Goal: Information Seeking & Learning: Learn about a topic

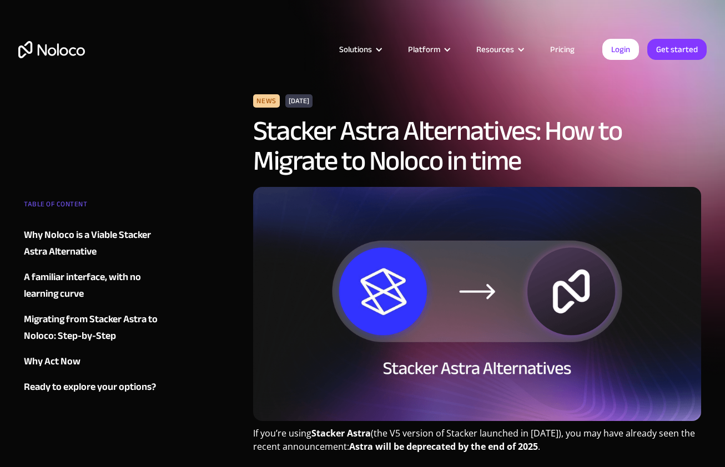
click at [103, 325] on div "Migrating from Stacker Astra to Noloco: Step-by-Step" at bounding box center [91, 327] width 134 height 33
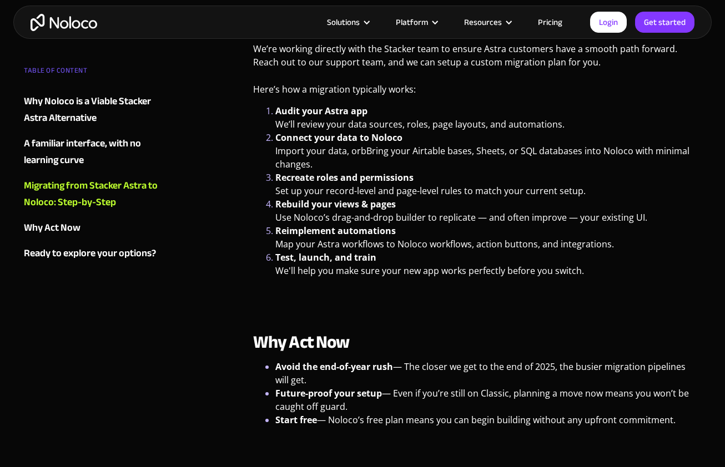
click at [46, 110] on div "Why Noloco is a Viable Stacker Astra Alternative" at bounding box center [91, 109] width 134 height 33
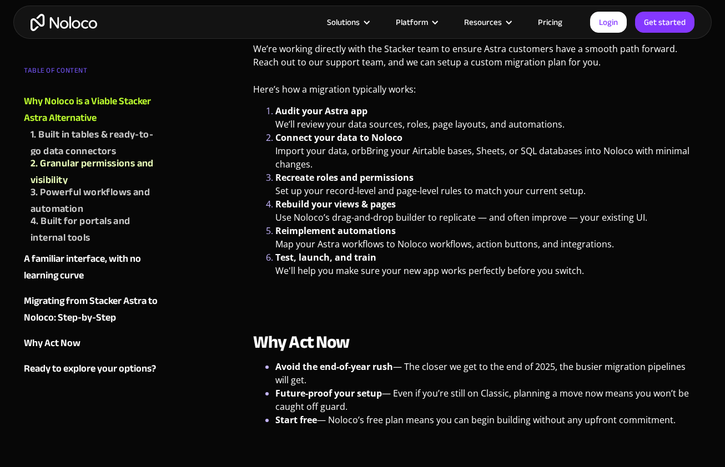
scroll to position [624, 0]
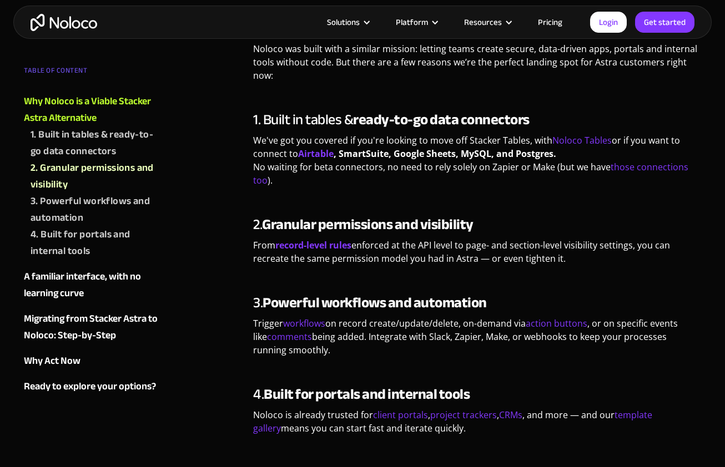
click at [84, 63] on div "TABLE OF CONTENT" at bounding box center [91, 73] width 134 height 22
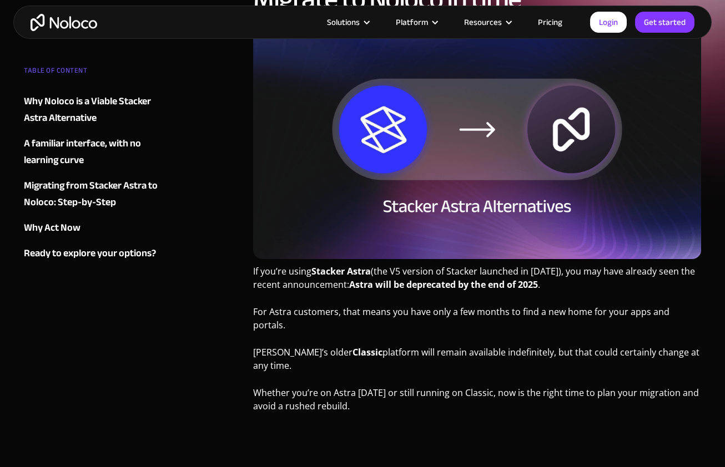
scroll to position [183, 0]
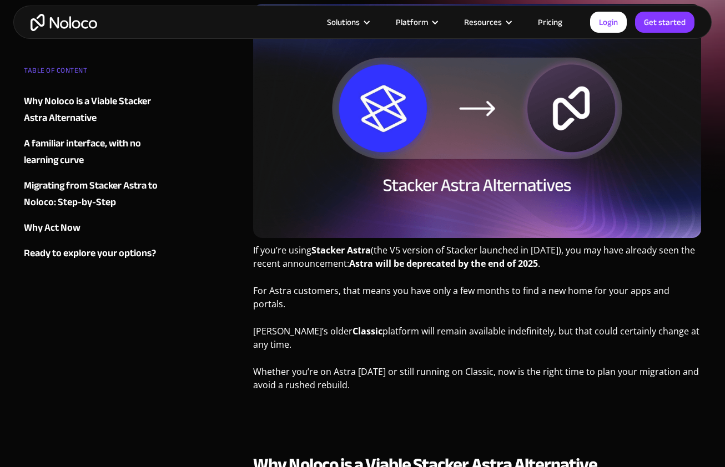
click at [316, 250] on strong "Stacker Astra" at bounding box center [340, 250] width 59 height 12
drag, startPoint x: 312, startPoint y: 249, endPoint x: 371, endPoint y: 249, distance: 58.8
click at [371, 249] on p "If you’re using Stacker Astra (the V5 version of Stacker launched in [DATE]), y…" at bounding box center [477, 261] width 448 height 35
drag, startPoint x: 374, startPoint y: 249, endPoint x: 313, endPoint y: 249, distance: 61.6
click at [313, 249] on p "If you’re using Stacker Astra (the V5 version of Stacker launched in [DATE]), y…" at bounding box center [477, 261] width 448 height 35
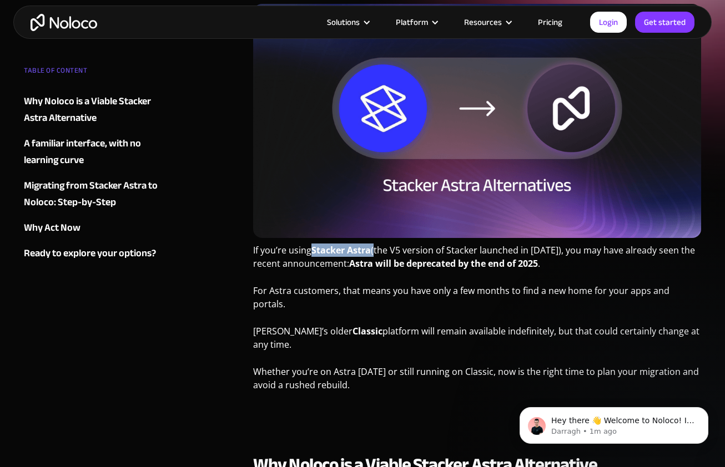
scroll to position [0, 0]
